Goal: Information Seeking & Learning: Learn about a topic

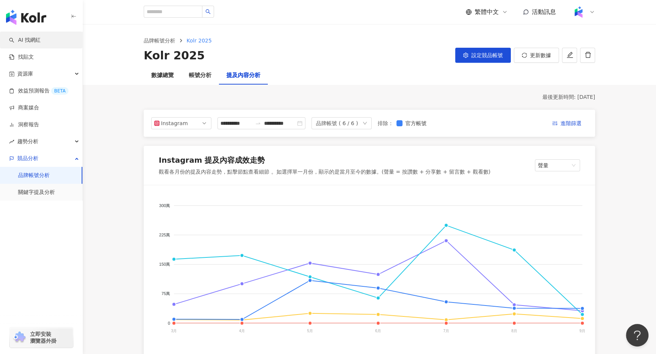
click at [32, 41] on link "AI 找網紅" at bounding box center [25, 40] width 32 height 8
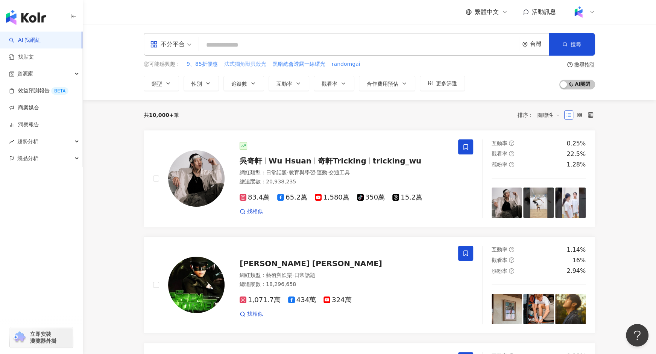
click at [247, 67] on span "法式獨角獸貝殼光" at bounding box center [245, 65] width 42 height 8
type input "********"
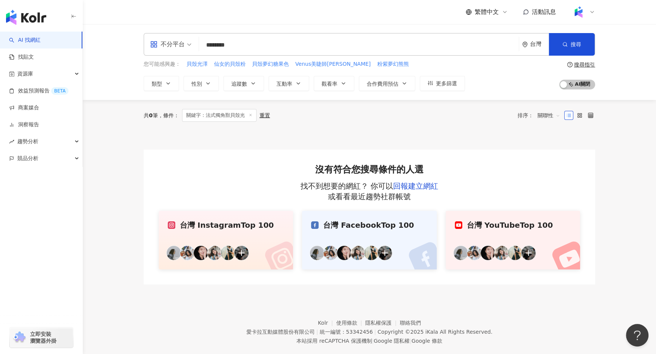
click at [552, 117] on span "關聯性" at bounding box center [548, 115] width 23 height 12
click at [464, 113] on div "共 0 筆 條件 ： 關鍵字：法式獨角獸貝殼光 重置 排序： 關聯性" at bounding box center [369, 115] width 451 height 13
click at [105, 101] on main "不分平台 ******** 台灣 搜尋 您可能感興趣： 貝殼光澤 仙女的貝殼粉 貝殼夢幻糖果色 Venus美睫師Nina 粉紫夢幻熊熊 類型 性別 追蹤數 互…" at bounding box center [369, 154] width 573 height 261
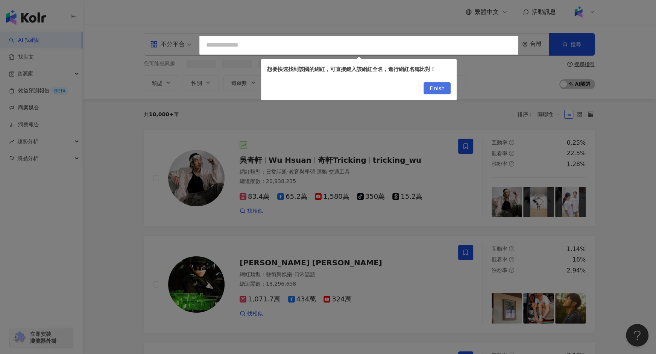
click at [443, 87] on span "Finish" at bounding box center [436, 89] width 15 height 12
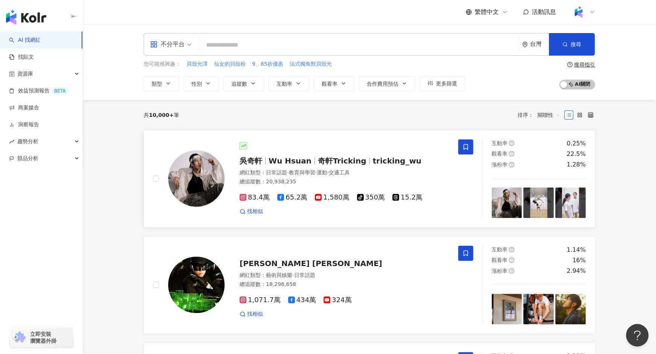
click at [502, 153] on span "觀看率" at bounding box center [499, 154] width 16 height 6
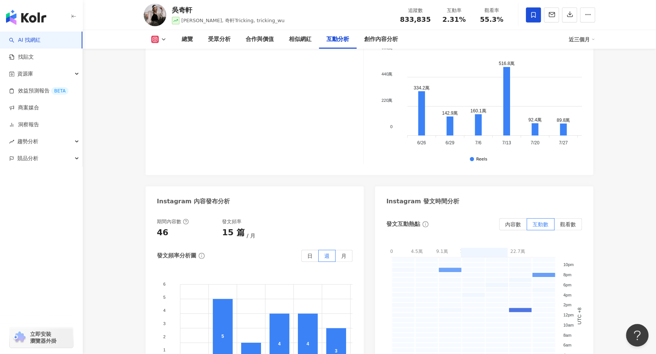
scroll to position [1819, 0]
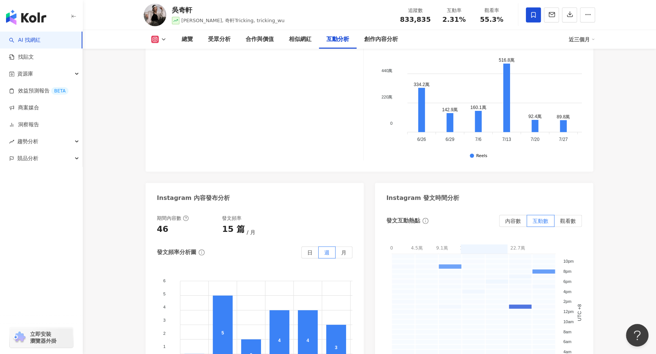
click at [162, 39] on icon at bounding box center [164, 39] width 6 height 6
click at [164, 89] on button "YouTube" at bounding box center [170, 88] width 45 height 11
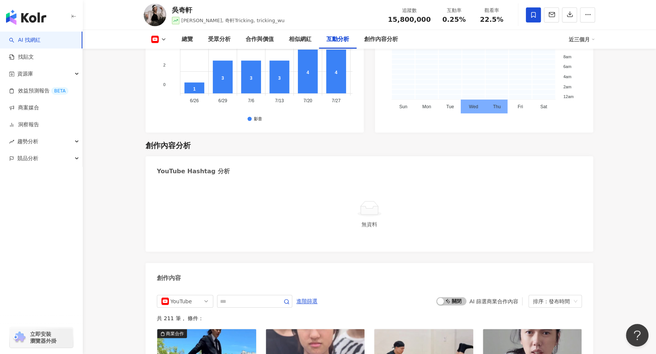
click at [163, 37] on icon at bounding box center [164, 39] width 6 height 6
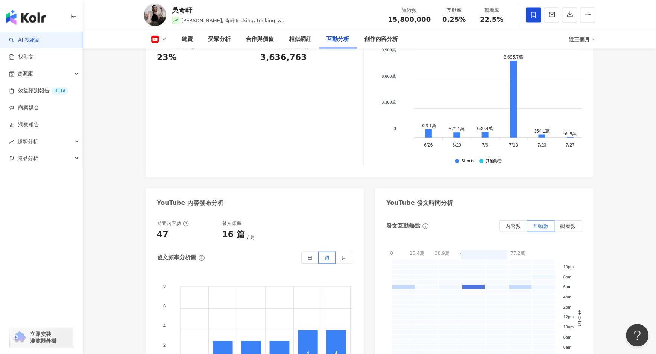
click at [162, 39] on icon at bounding box center [164, 39] width 6 height 6
click at [163, 42] on icon at bounding box center [164, 39] width 6 height 6
click at [165, 70] on button "Facebook" at bounding box center [170, 70] width 45 height 11
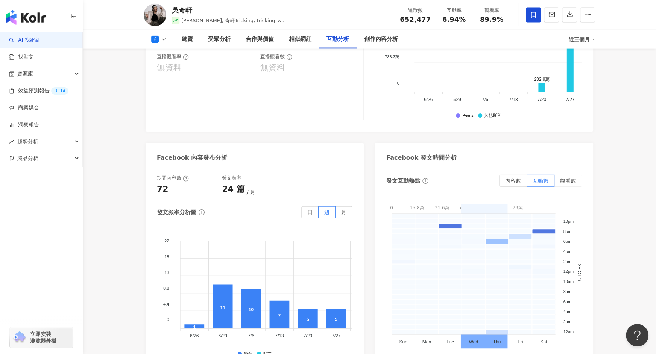
scroll to position [1498, 0]
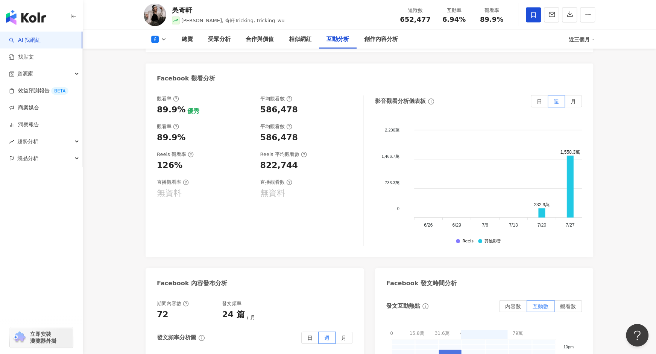
scroll to position [1375, 0]
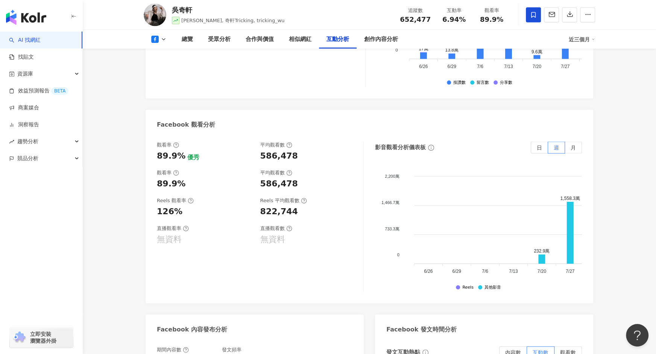
click at [41, 41] on link "AI 找網紅" at bounding box center [25, 40] width 32 height 8
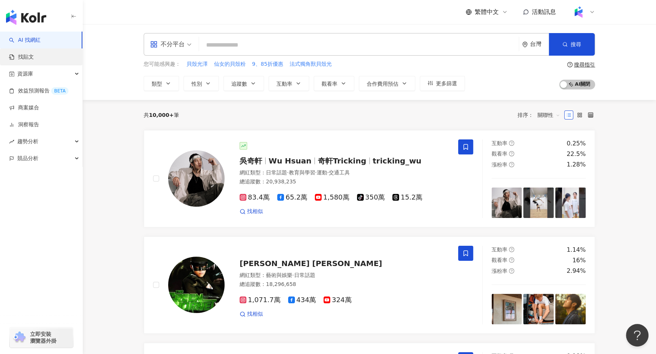
click at [29, 58] on link "找貼文" at bounding box center [21, 57] width 25 height 8
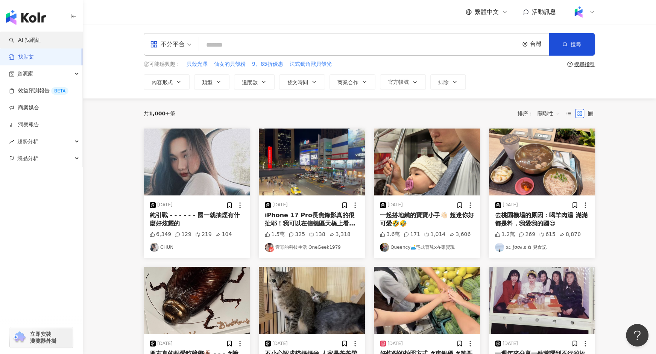
click at [41, 40] on link "AI 找網紅" at bounding box center [25, 40] width 32 height 8
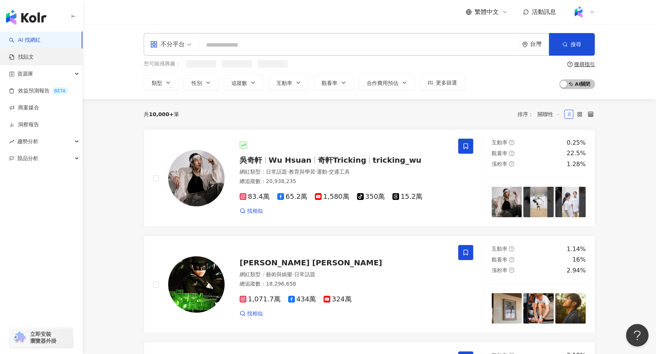
click at [34, 57] on link "找貼文" at bounding box center [21, 57] width 25 height 8
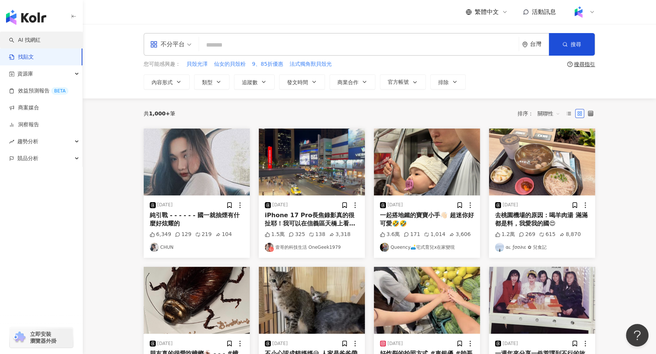
click at [41, 39] on link "AI 找網紅" at bounding box center [25, 40] width 32 height 8
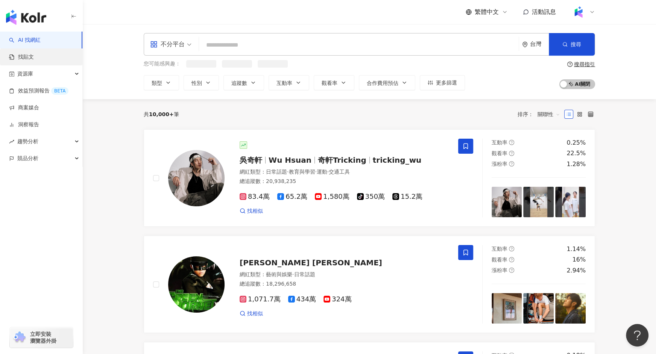
click at [34, 57] on link "找貼文" at bounding box center [21, 57] width 25 height 8
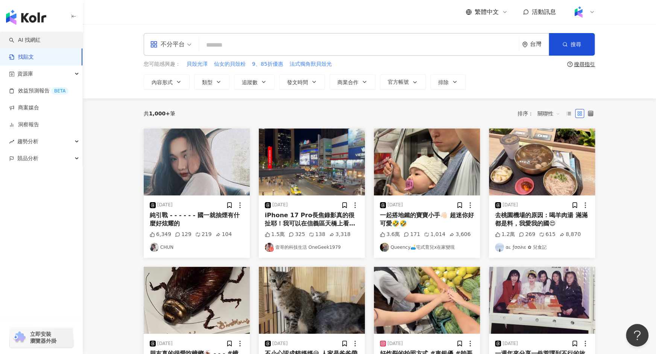
click at [41, 40] on link "AI 找網紅" at bounding box center [25, 40] width 32 height 8
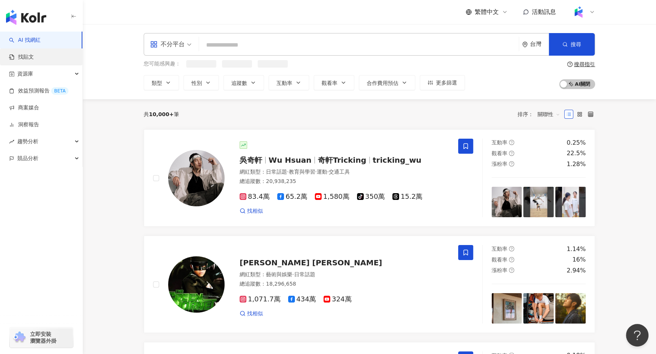
click at [34, 55] on link "找貼文" at bounding box center [21, 57] width 25 height 8
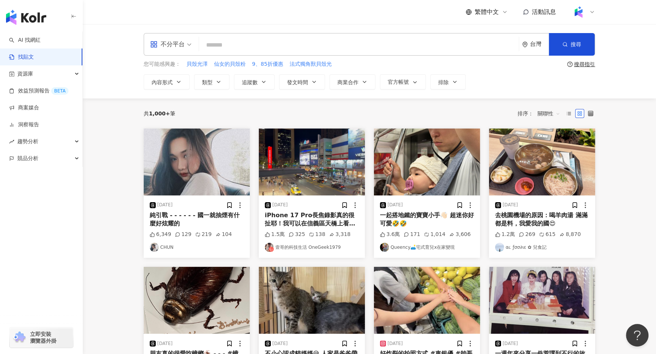
click at [104, 115] on main "不分平台 台灣 搜尋 您可能感興趣： 貝殼光澤 仙女的貝殼粉 9、85折優惠 法式獨角獸貝殼光 搜尋指引 內容形式 類型 追蹤數 發文時間 商業合作 官方帳號…" at bounding box center [369, 317] width 573 height 586
click at [32, 36] on link "AI 找網紅" at bounding box center [25, 40] width 32 height 8
